Goal: Information Seeking & Learning: Learn about a topic

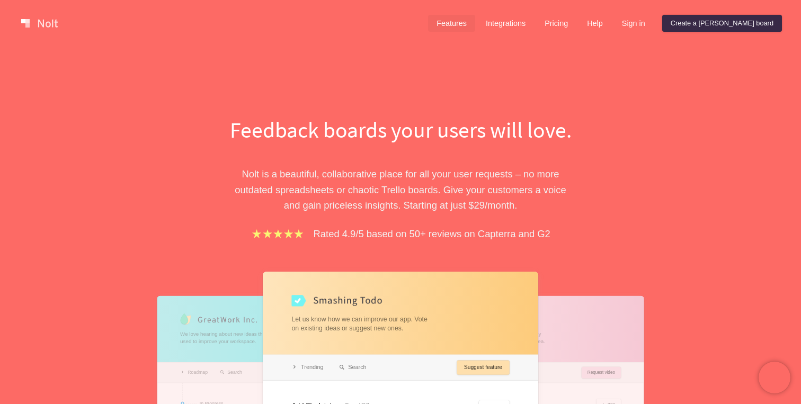
click at [475, 25] on link "Features" at bounding box center [451, 23] width 47 height 17
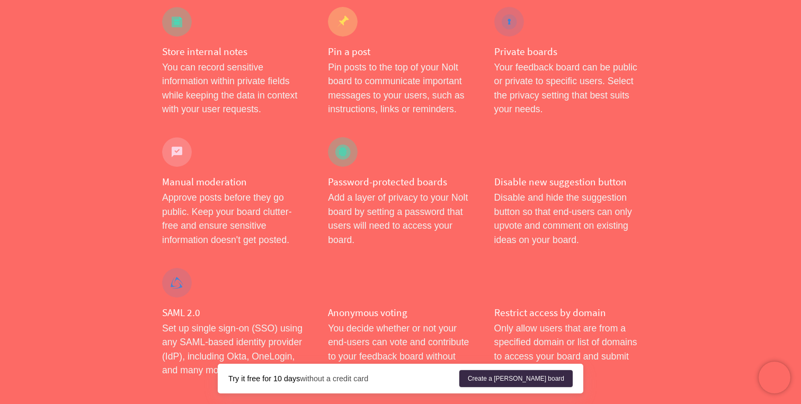
scroll to position [115, 0]
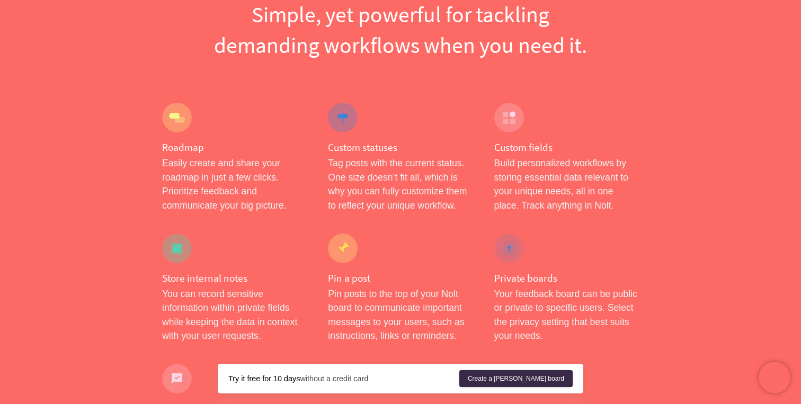
click at [177, 149] on h4 "Roadmap" at bounding box center [234, 147] width 145 height 13
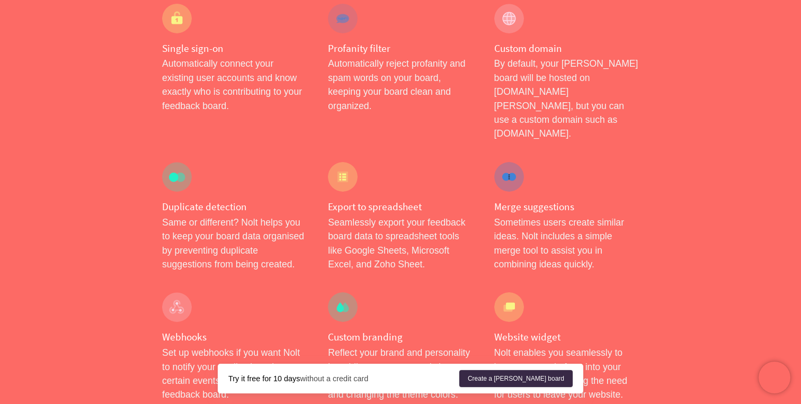
scroll to position [0, 0]
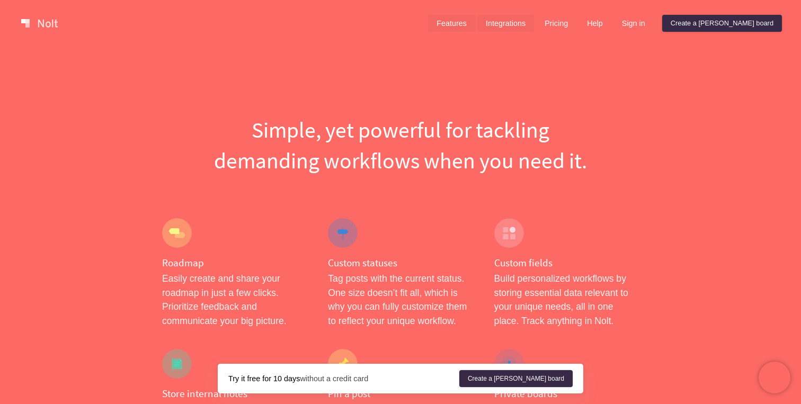
click at [534, 24] on link "Integrations" at bounding box center [505, 23] width 57 height 17
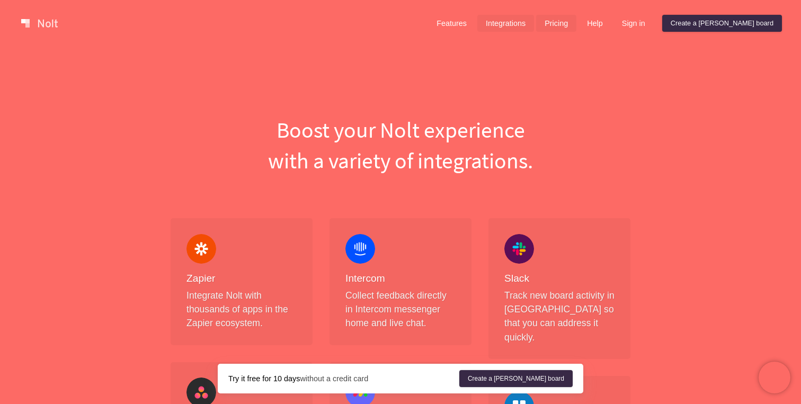
click at [576, 25] on link "Pricing" at bounding box center [556, 23] width 40 height 17
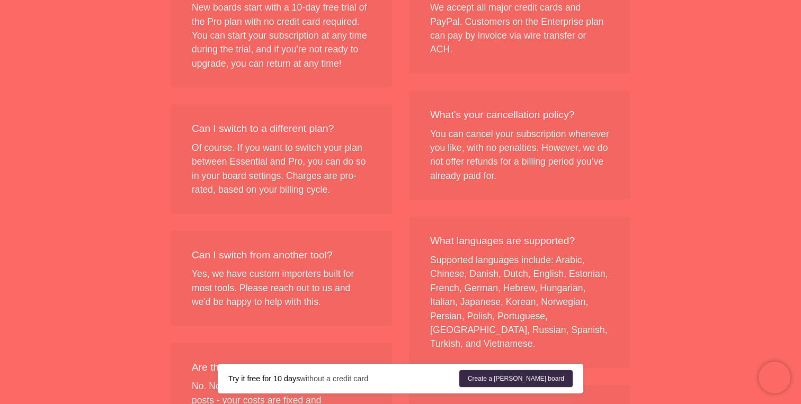
scroll to position [1333, 0]
